Goal: Information Seeking & Learning: Learn about a topic

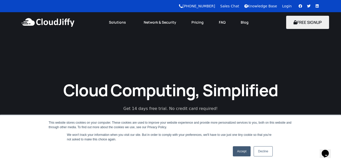
click at [260, 152] on link "Decline" at bounding box center [263, 151] width 19 height 10
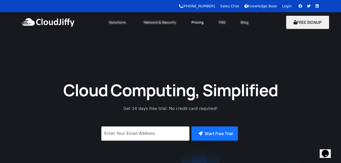
click at [195, 22] on link "Pricing" at bounding box center [197, 22] width 27 height 11
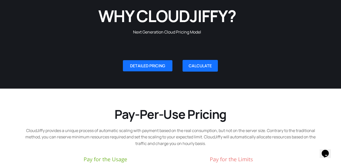
scroll to position [76, 0]
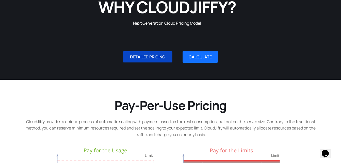
drag, startPoint x: 138, startPoint y: 57, endPoint x: 135, endPoint y: 57, distance: 3.1
click at [138, 57] on span "DETAILED PRICING" at bounding box center [147, 57] width 35 height 4
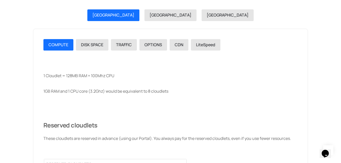
scroll to position [575, 0]
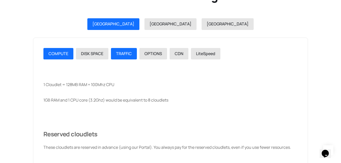
click at [125, 53] on span "TRAFFIC" at bounding box center [124, 54] width 16 height 6
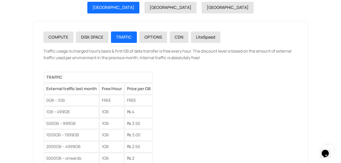
scroll to position [600, 0]
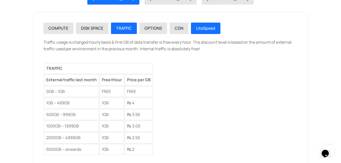
click at [201, 26] on span "LiteSpeed" at bounding box center [205, 28] width 19 height 6
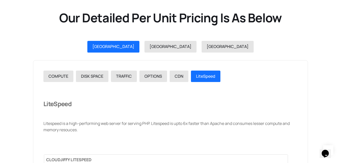
scroll to position [550, 0]
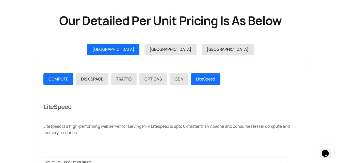
click at [52, 79] on span "COMPUTE" at bounding box center [58, 79] width 20 height 6
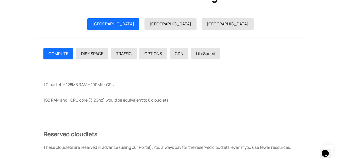
scroll to position [448, 0]
